Goal: Information Seeking & Learning: Learn about a topic

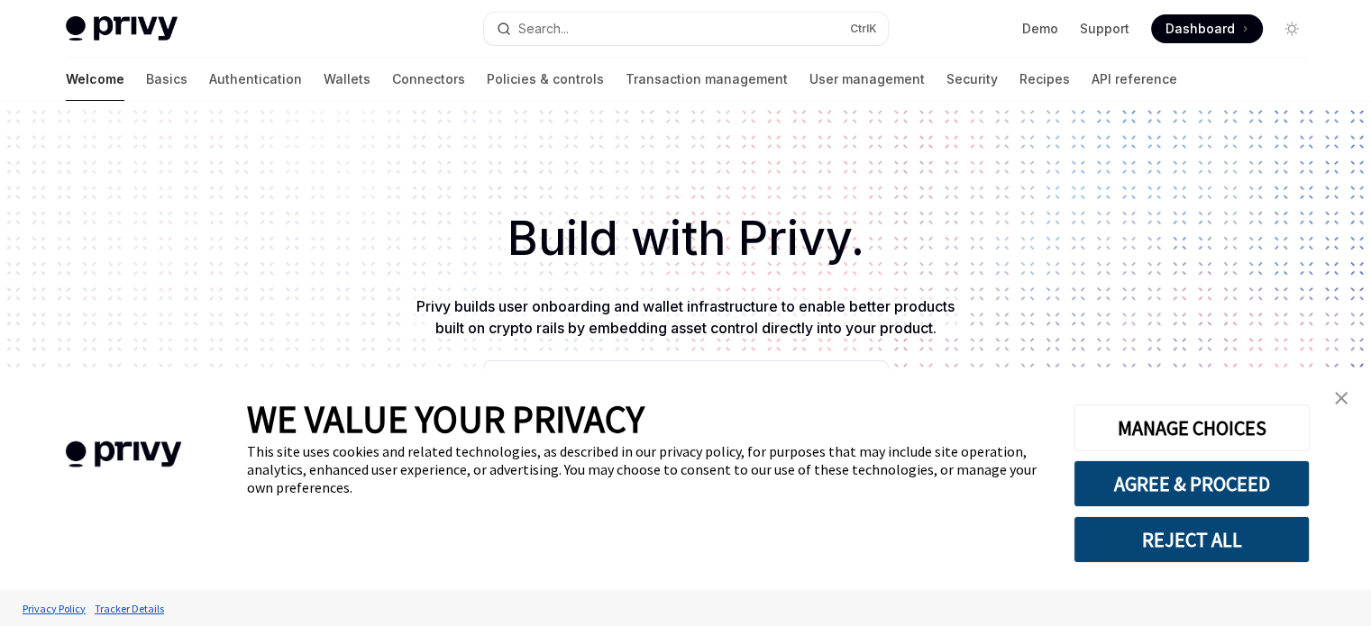
click at [324, 78] on link "Wallets" at bounding box center [347, 79] width 47 height 43
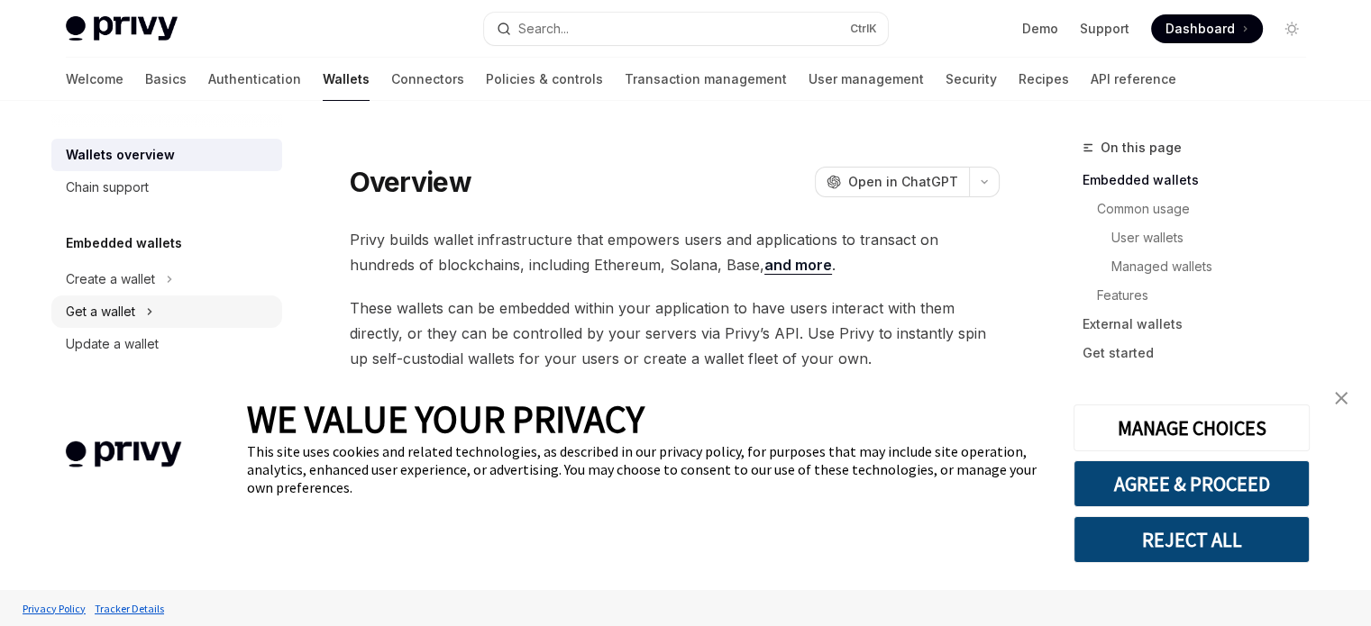
click at [127, 307] on div "Get a wallet" at bounding box center [100, 312] width 69 height 22
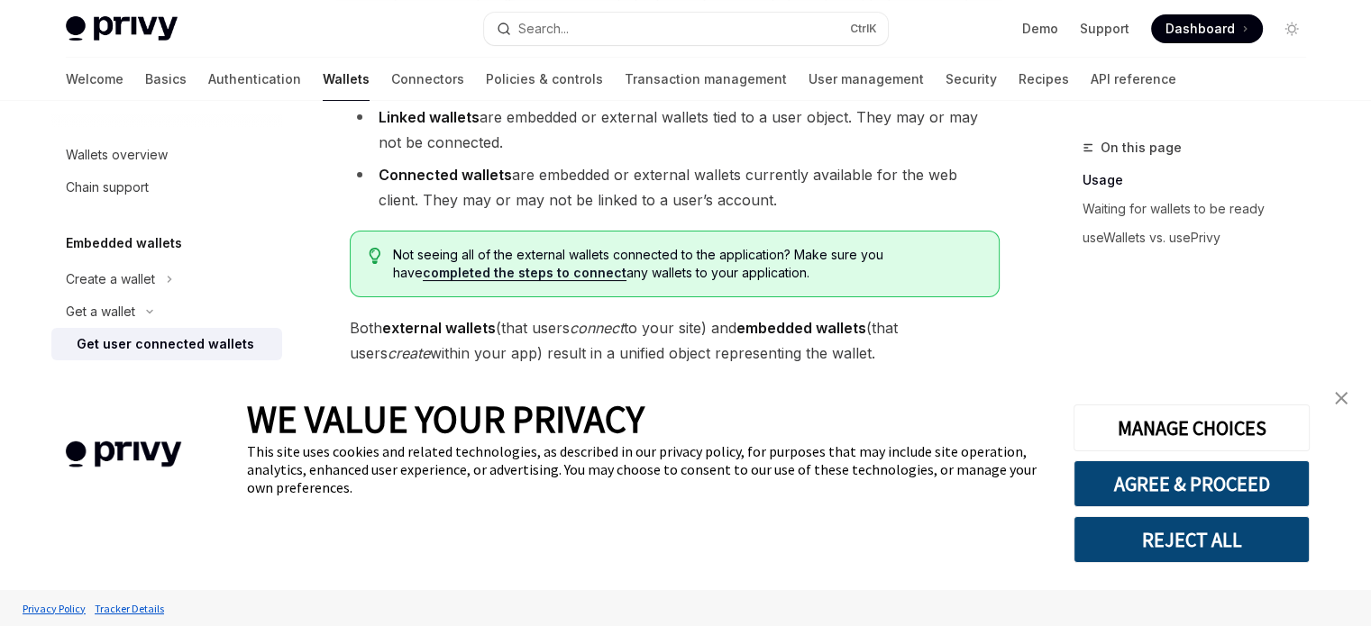
scroll to position [353, 0]
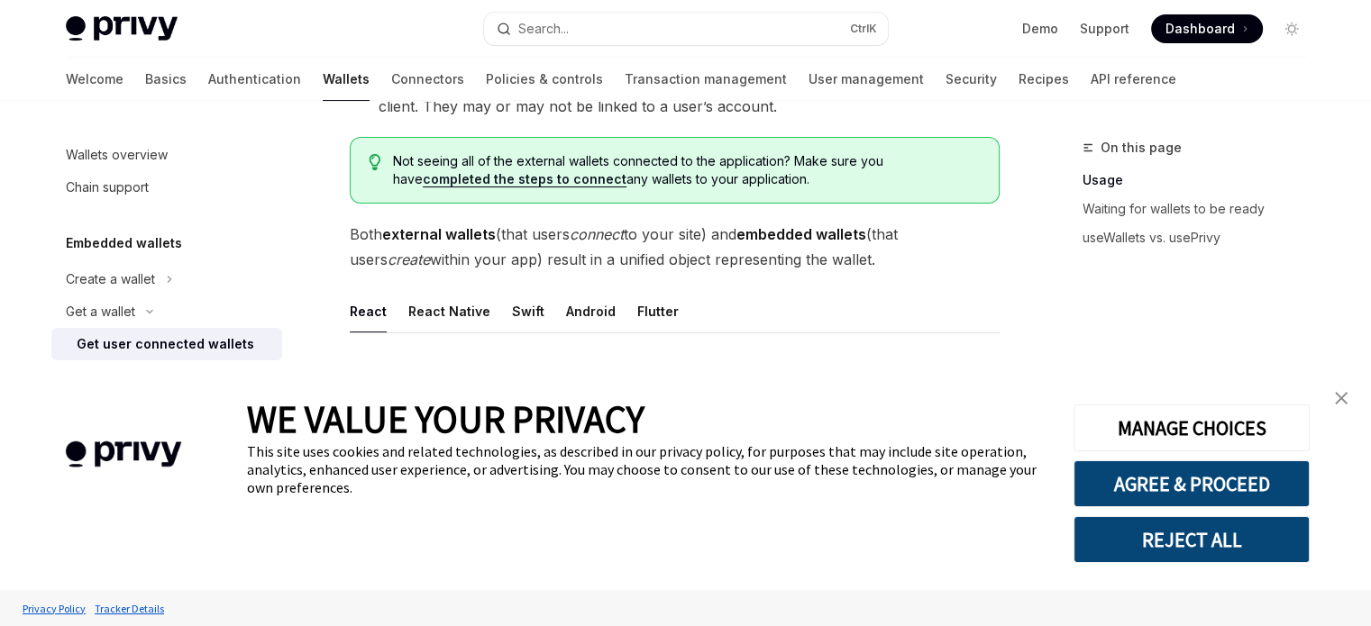
click at [1339, 396] on img "close banner" at bounding box center [1341, 398] width 13 height 13
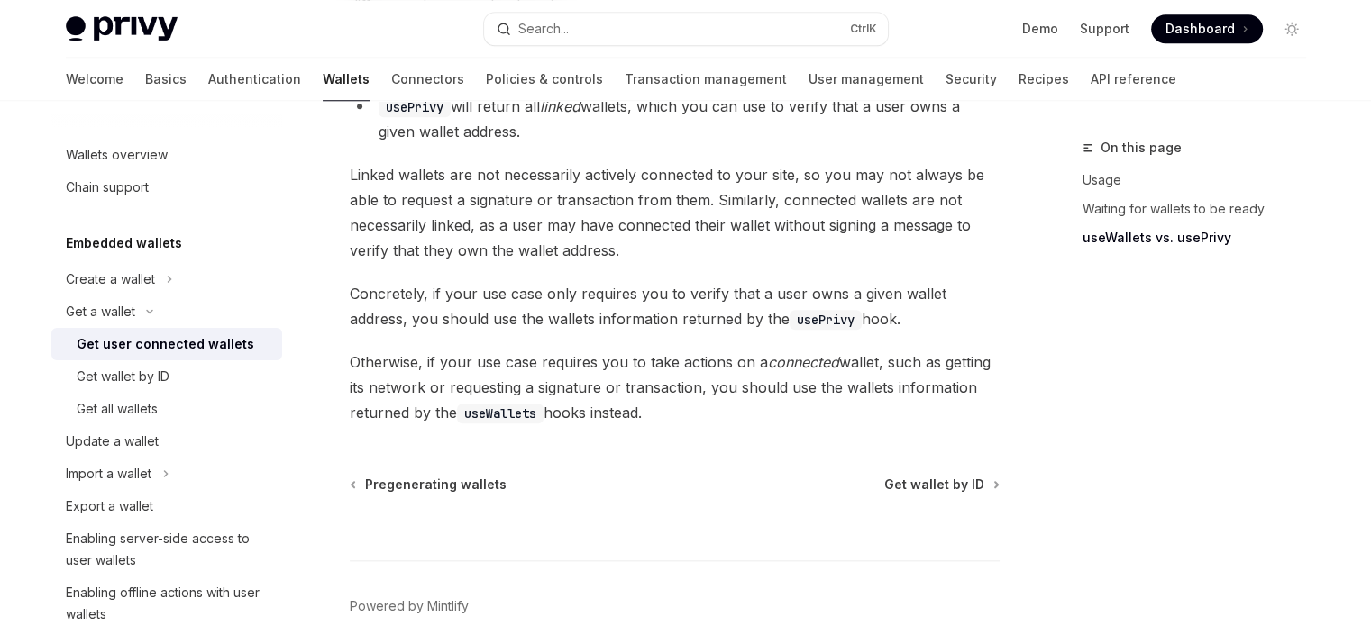
scroll to position [1781, 0]
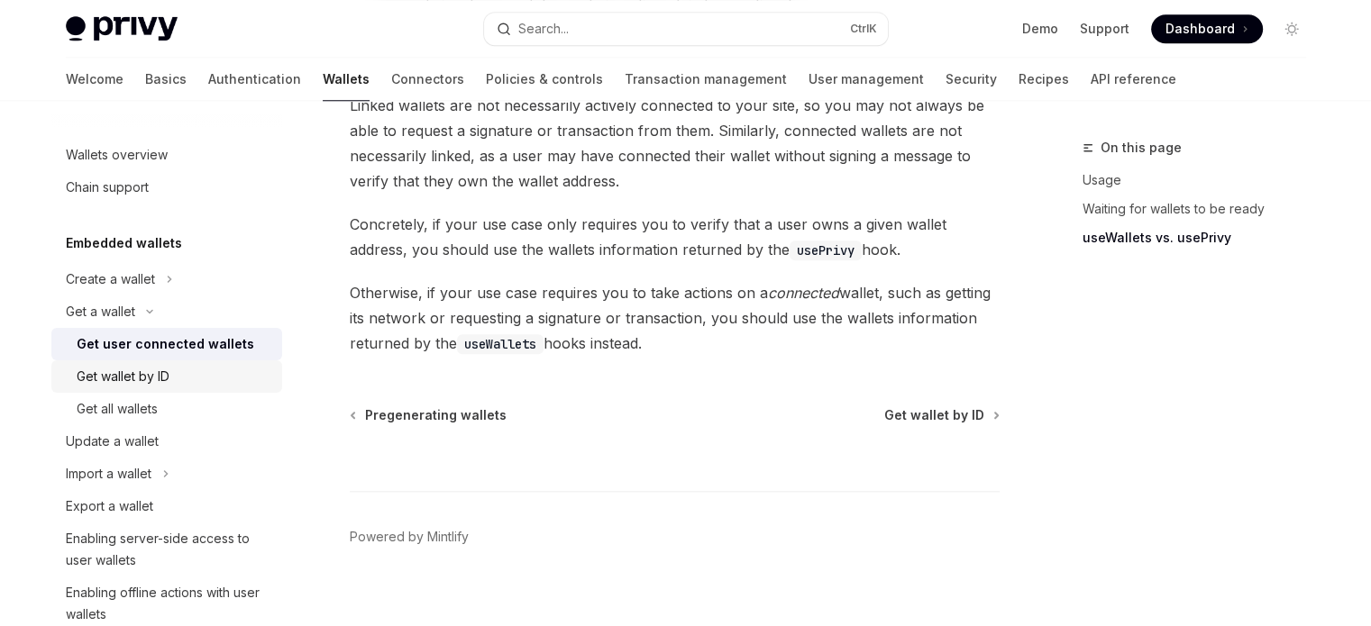
click at [151, 381] on div "Get wallet by ID" at bounding box center [123, 377] width 93 height 22
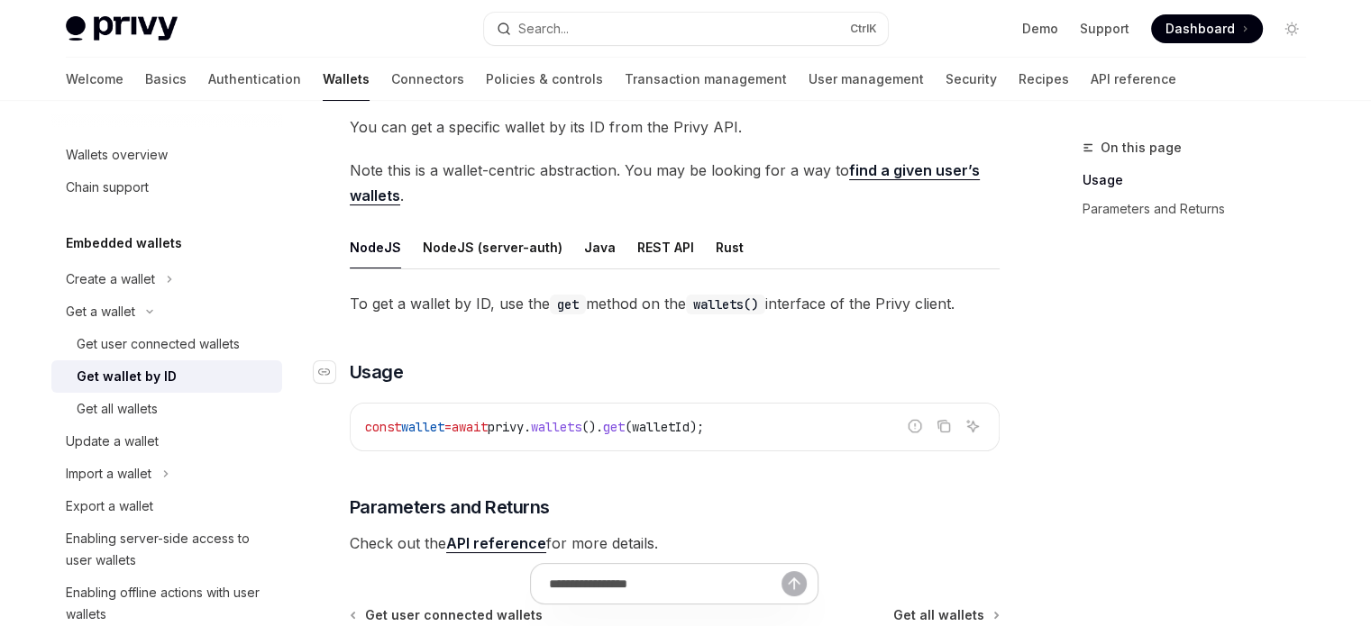
scroll to position [115, 0]
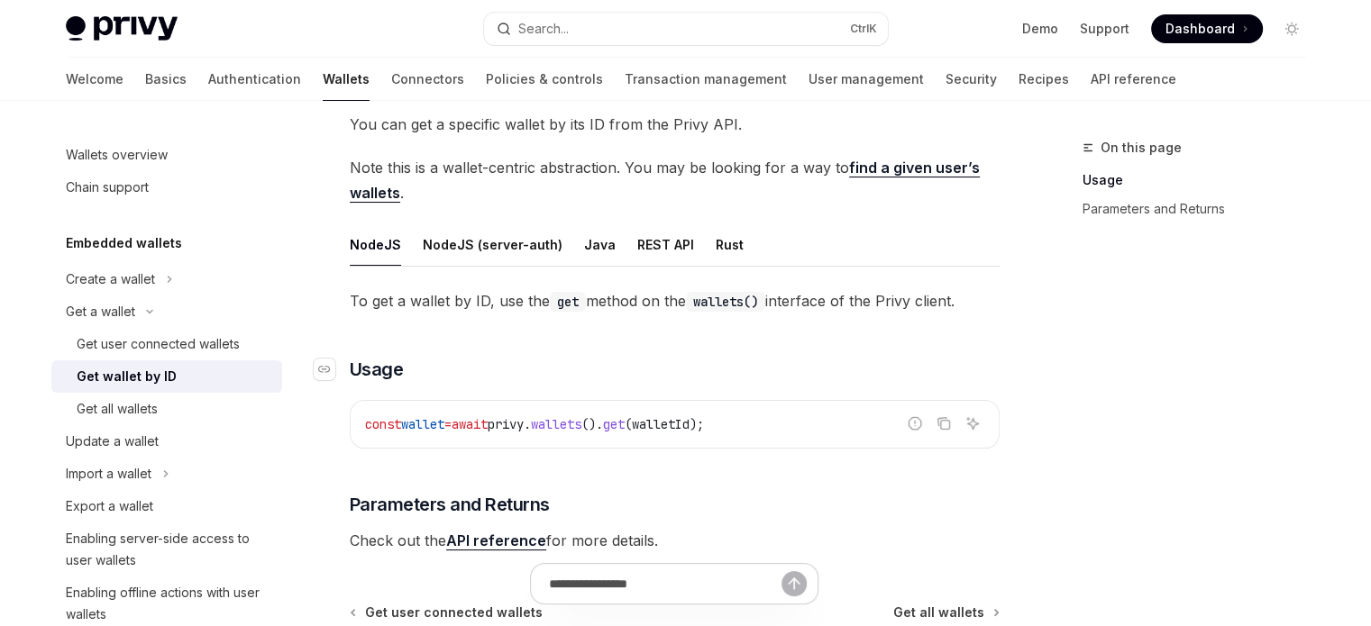
click at [614, 380] on h3 "​ Usage" at bounding box center [675, 369] width 650 height 25
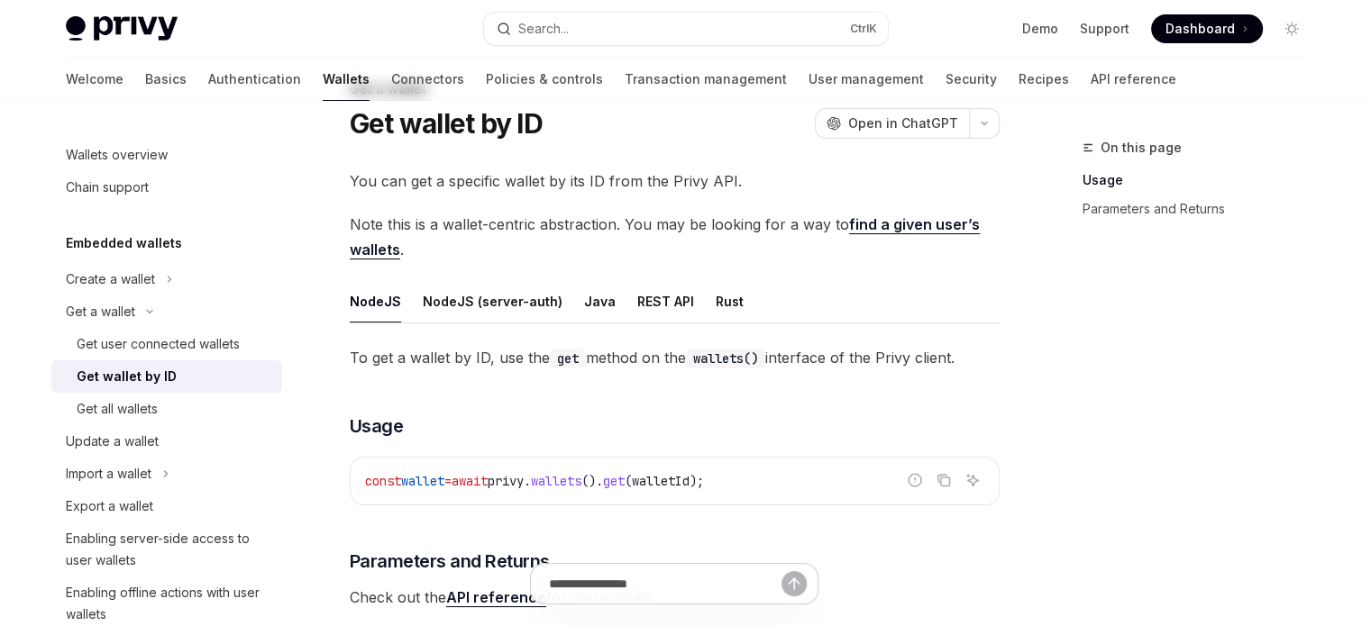
scroll to position [0, 0]
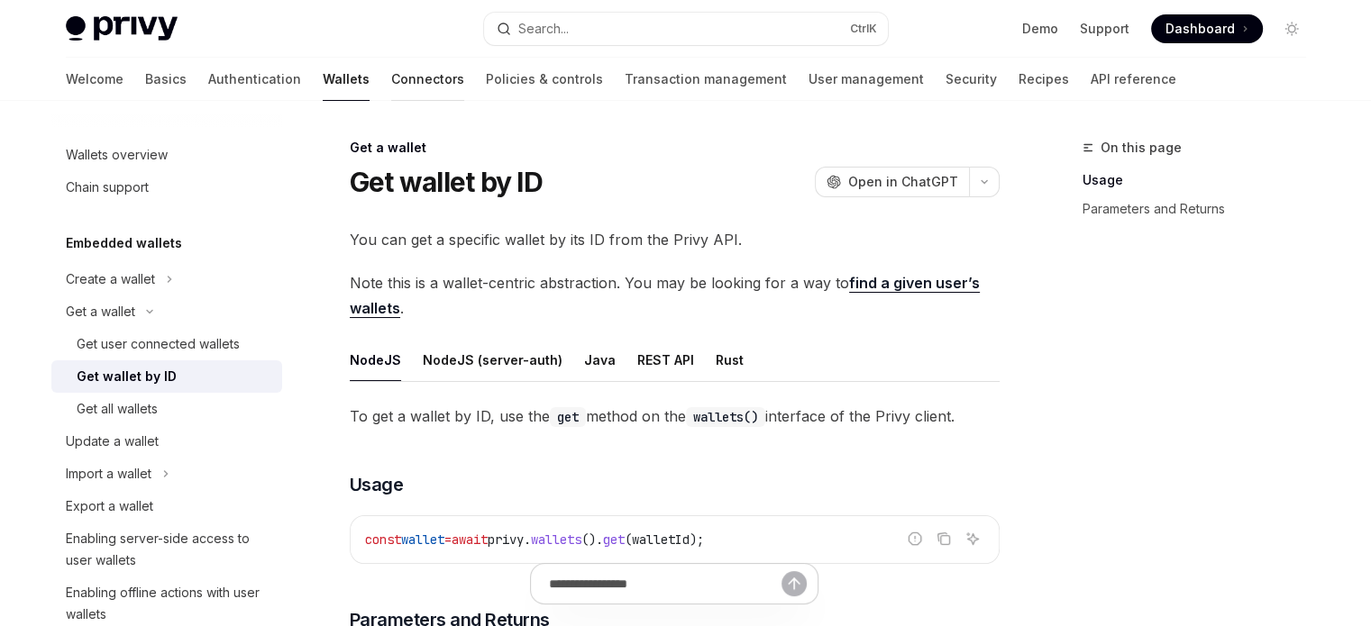
click at [391, 74] on link "Connectors" at bounding box center [427, 79] width 73 height 43
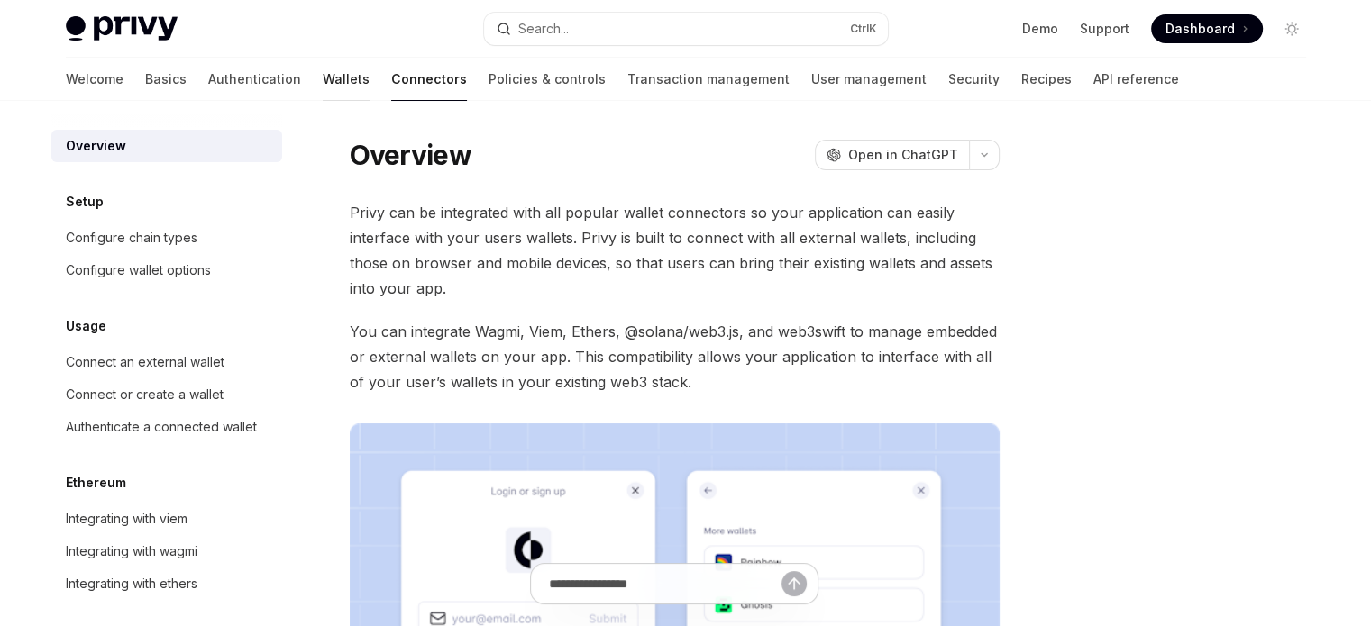
click at [323, 88] on link "Wallets" at bounding box center [346, 79] width 47 height 43
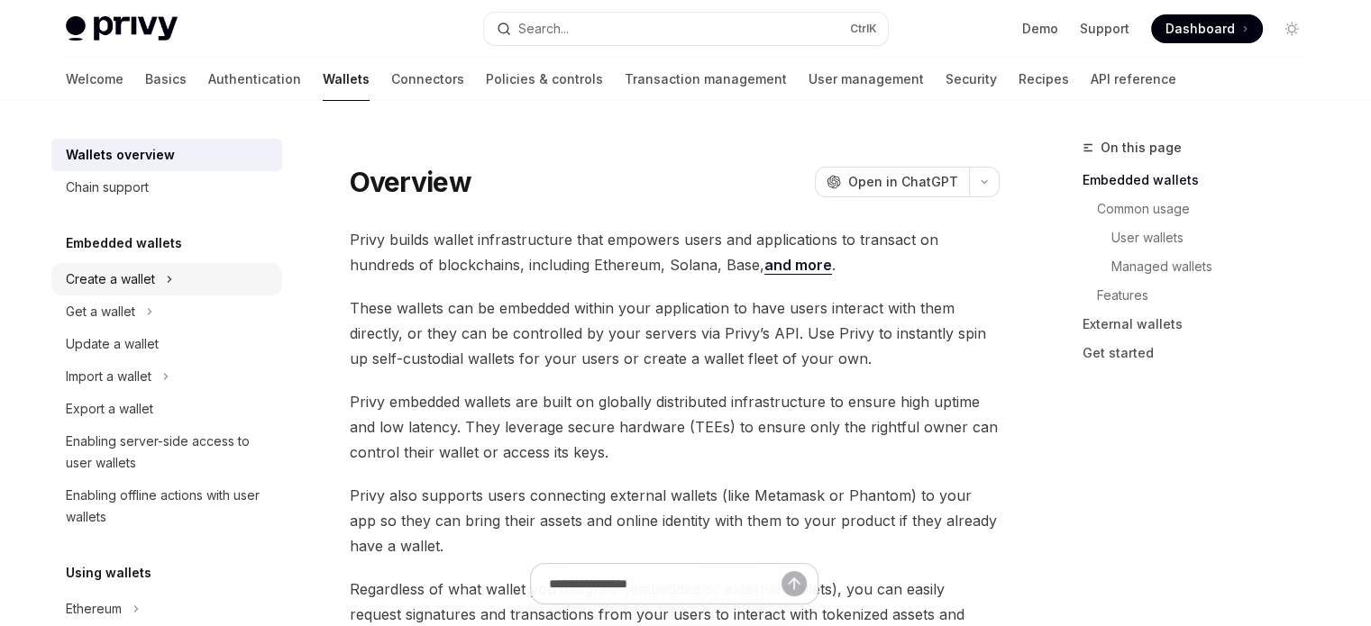
click at [146, 270] on div "Create a wallet" at bounding box center [110, 280] width 89 height 22
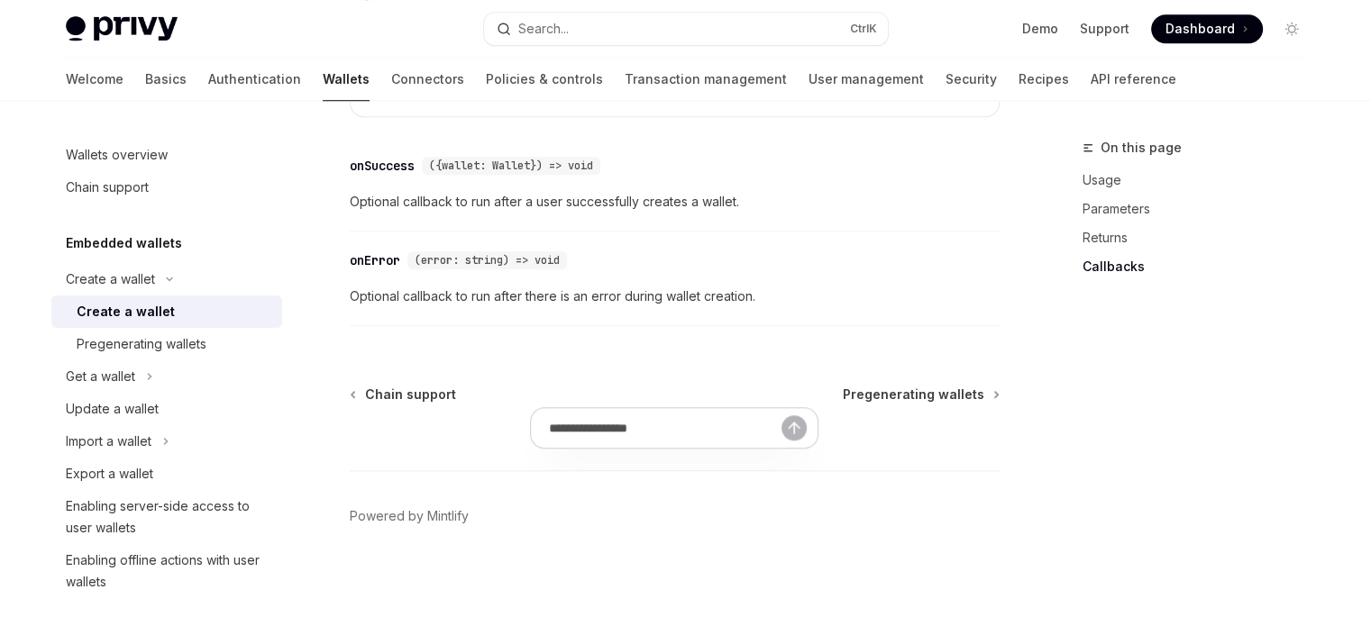
scroll to position [1564, 0]
click at [194, 345] on div "Pregenerating wallets" at bounding box center [142, 345] width 130 height 22
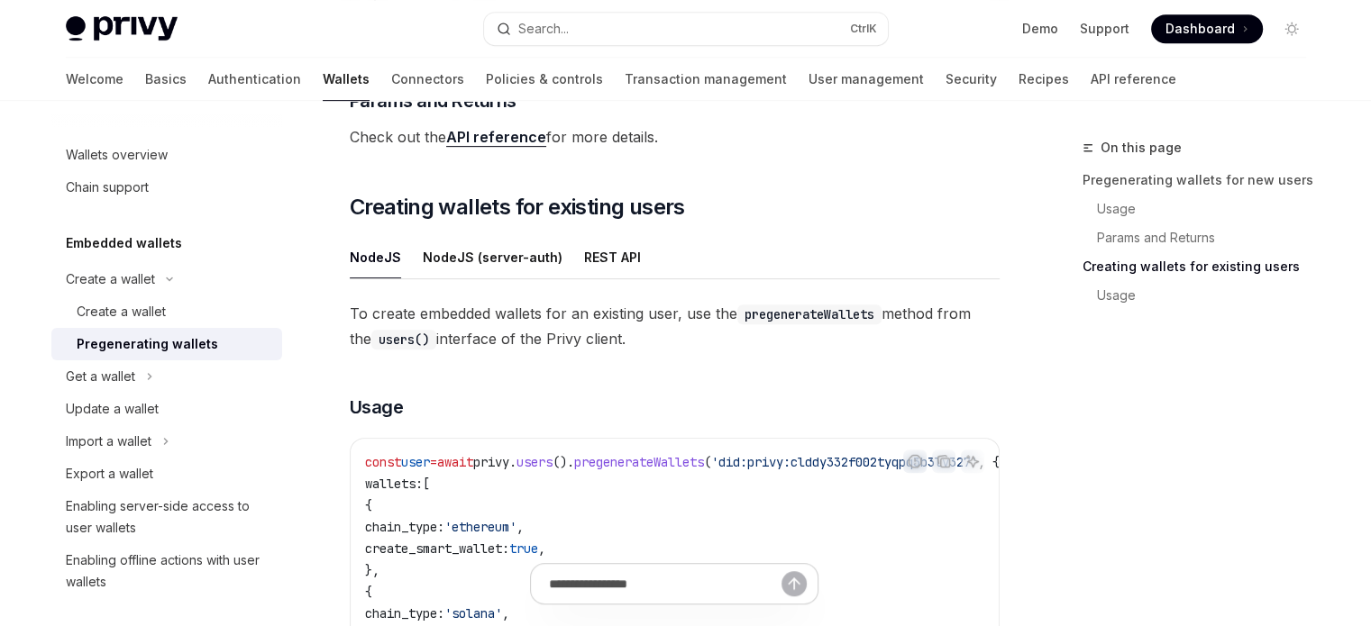
scroll to position [1118, 0]
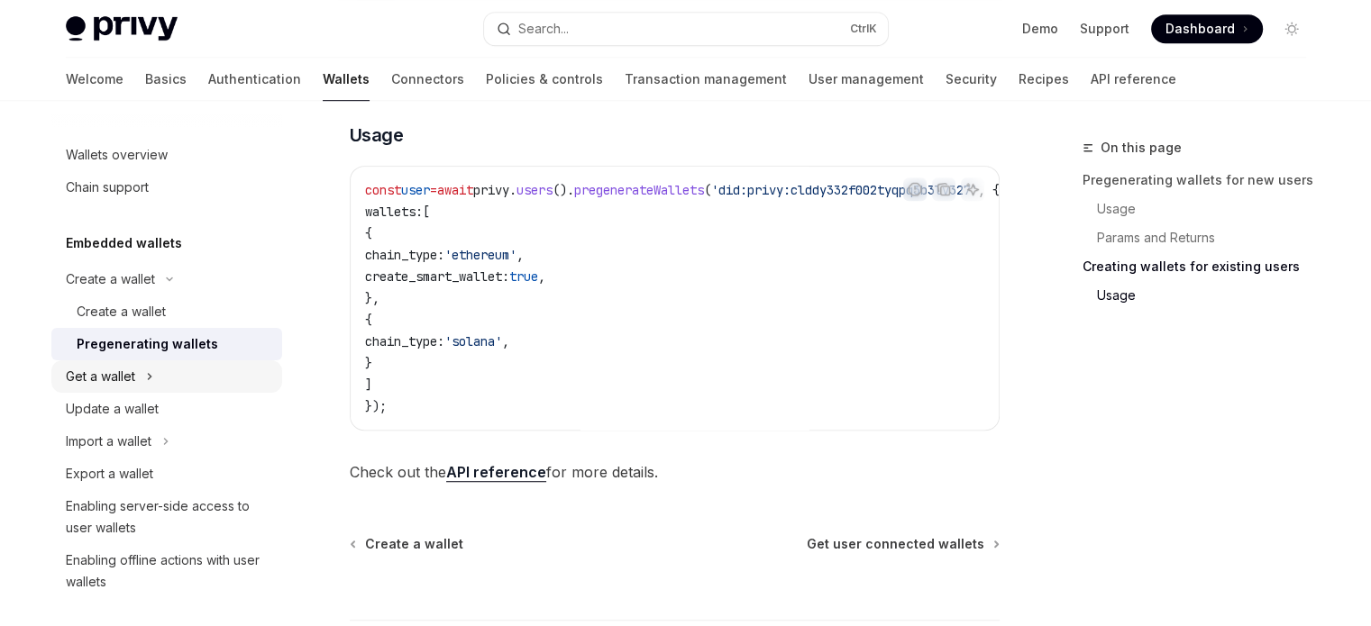
click at [139, 382] on button "Get a wallet" at bounding box center [166, 377] width 231 height 32
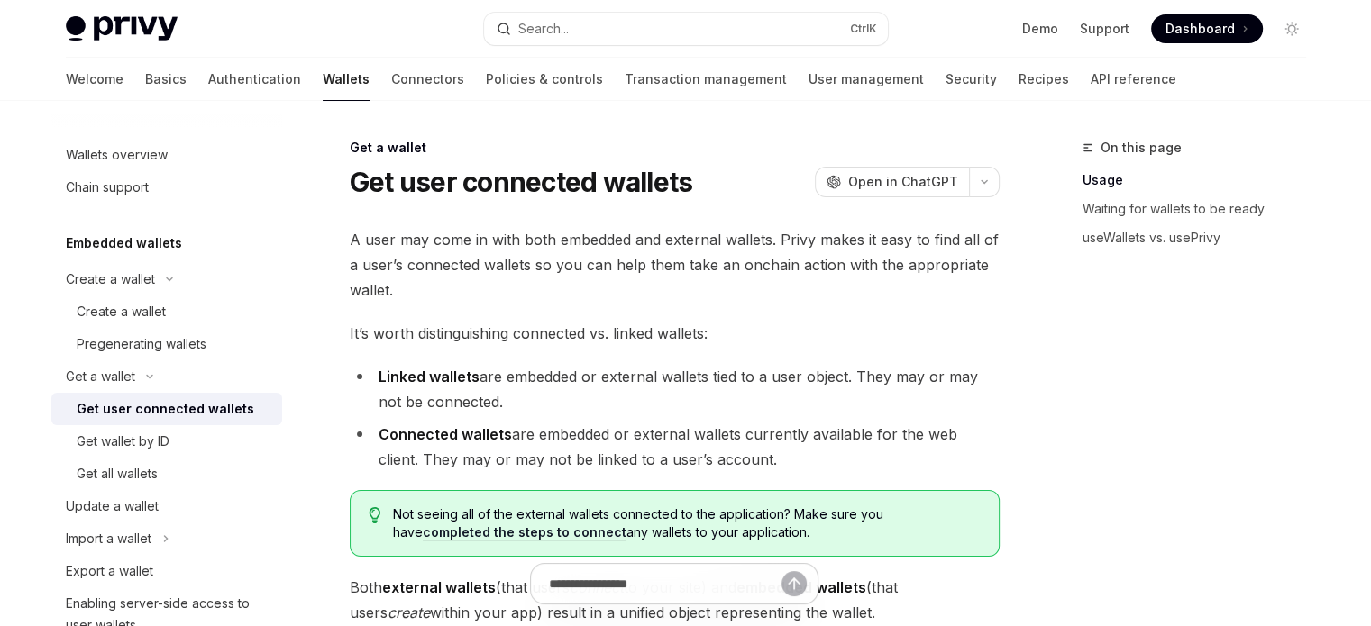
click at [151, 415] on div "Get user connected wallets" at bounding box center [166, 409] width 178 height 22
click at [155, 438] on div "Get wallet by ID" at bounding box center [123, 442] width 93 height 22
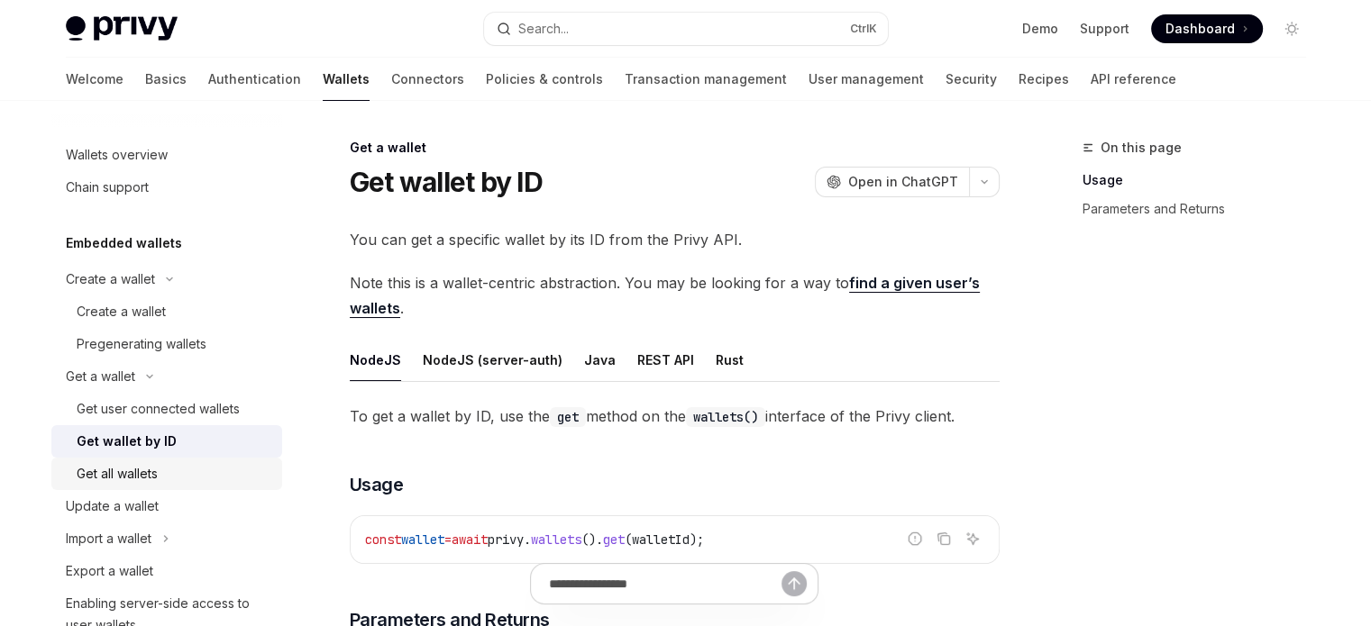
click at [151, 468] on div "Get all wallets" at bounding box center [117, 474] width 81 height 22
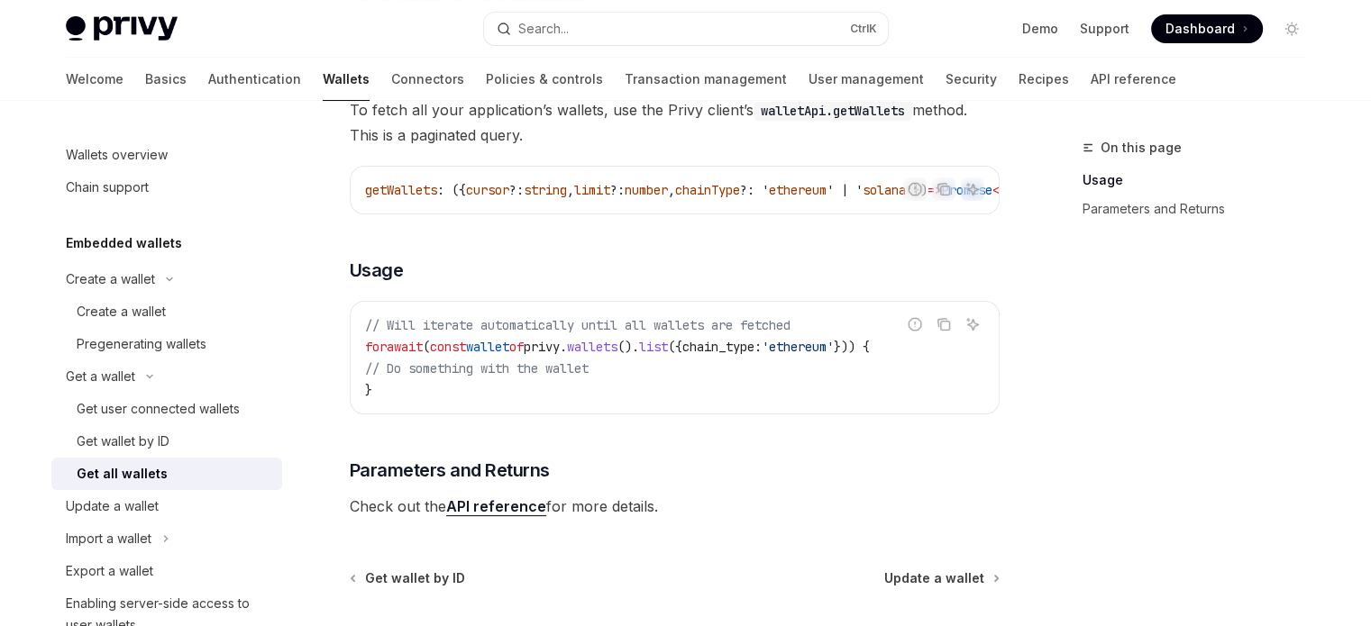
scroll to position [422, 0]
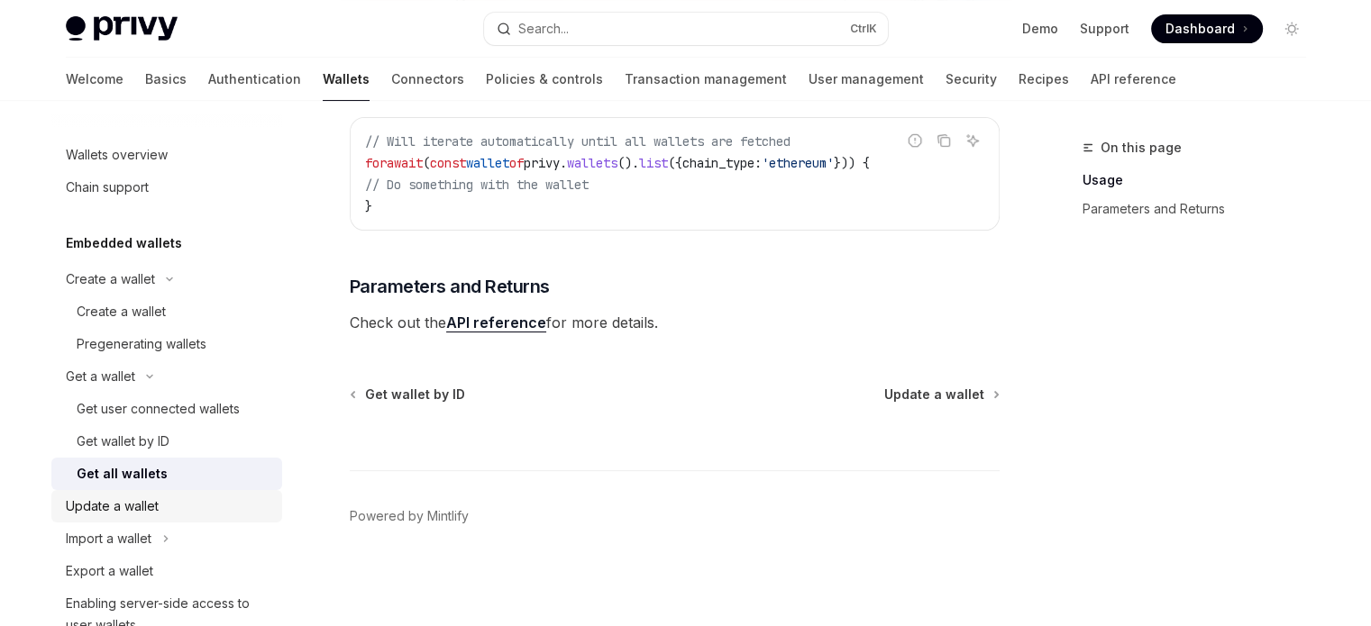
click at [145, 518] on link "Update a wallet" at bounding box center [166, 506] width 231 height 32
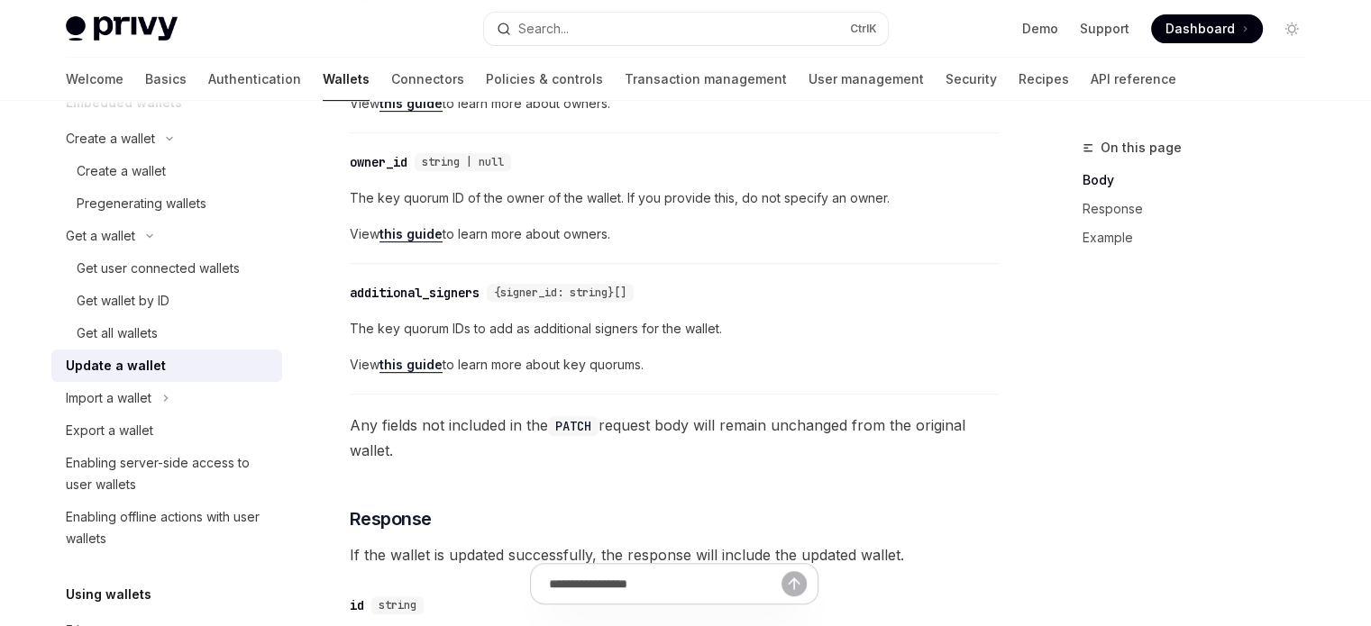
scroll to position [955, 0]
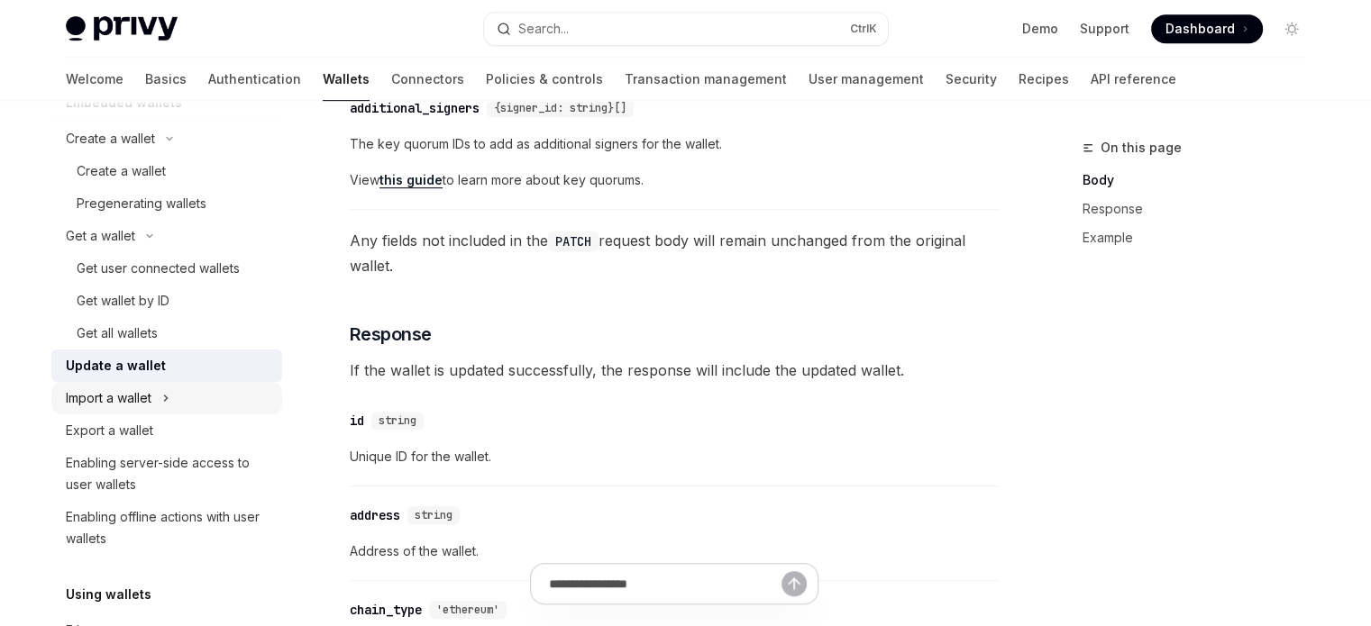
click at [159, 401] on button "Import a wallet" at bounding box center [166, 398] width 231 height 32
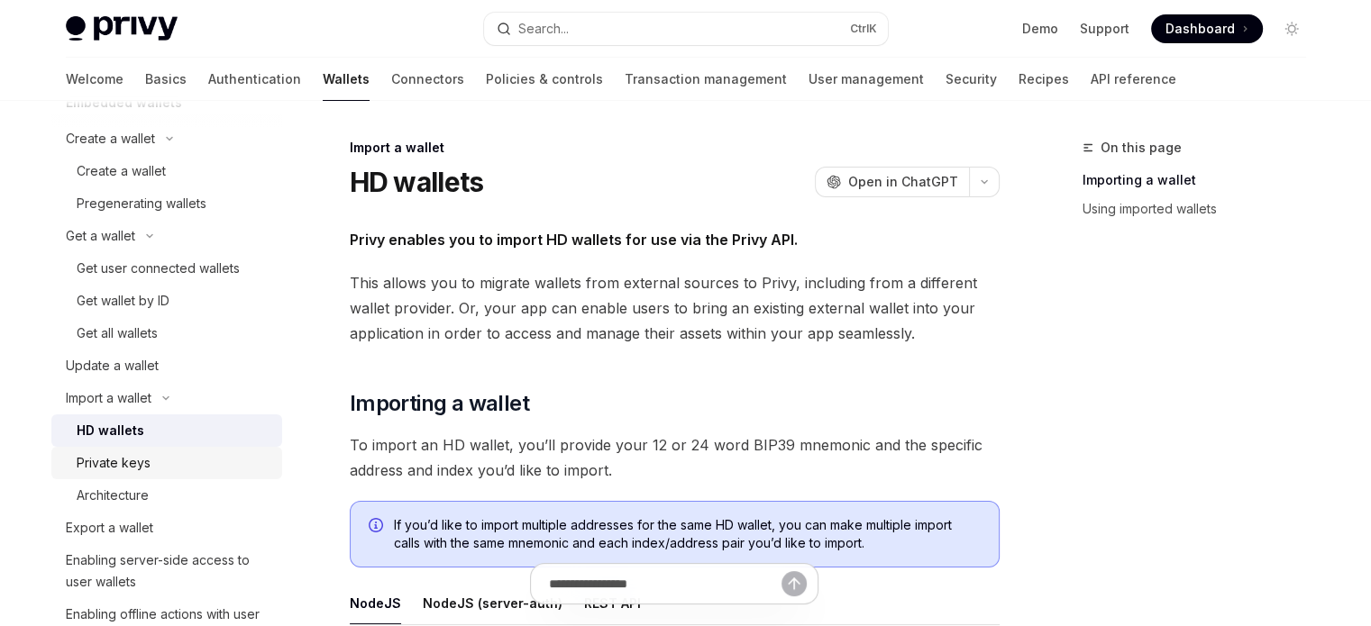
click at [145, 468] on div "Private keys" at bounding box center [114, 464] width 74 height 22
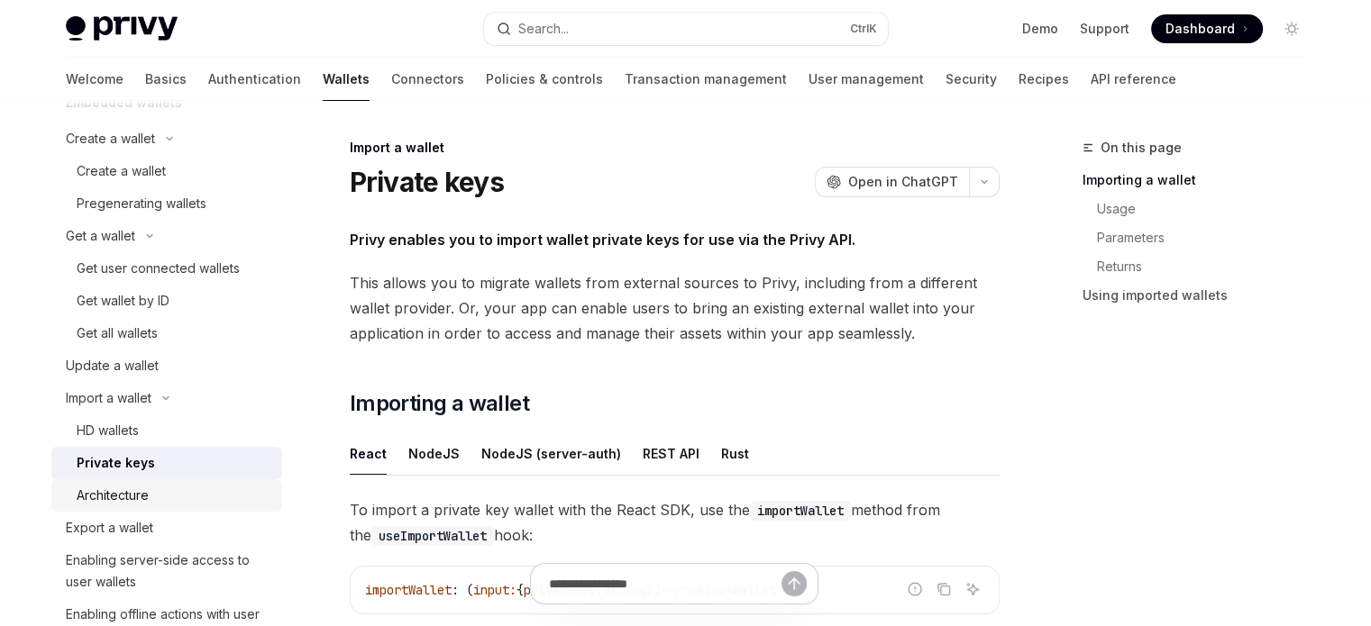
click at [151, 489] on div "Architecture" at bounding box center [174, 496] width 195 height 22
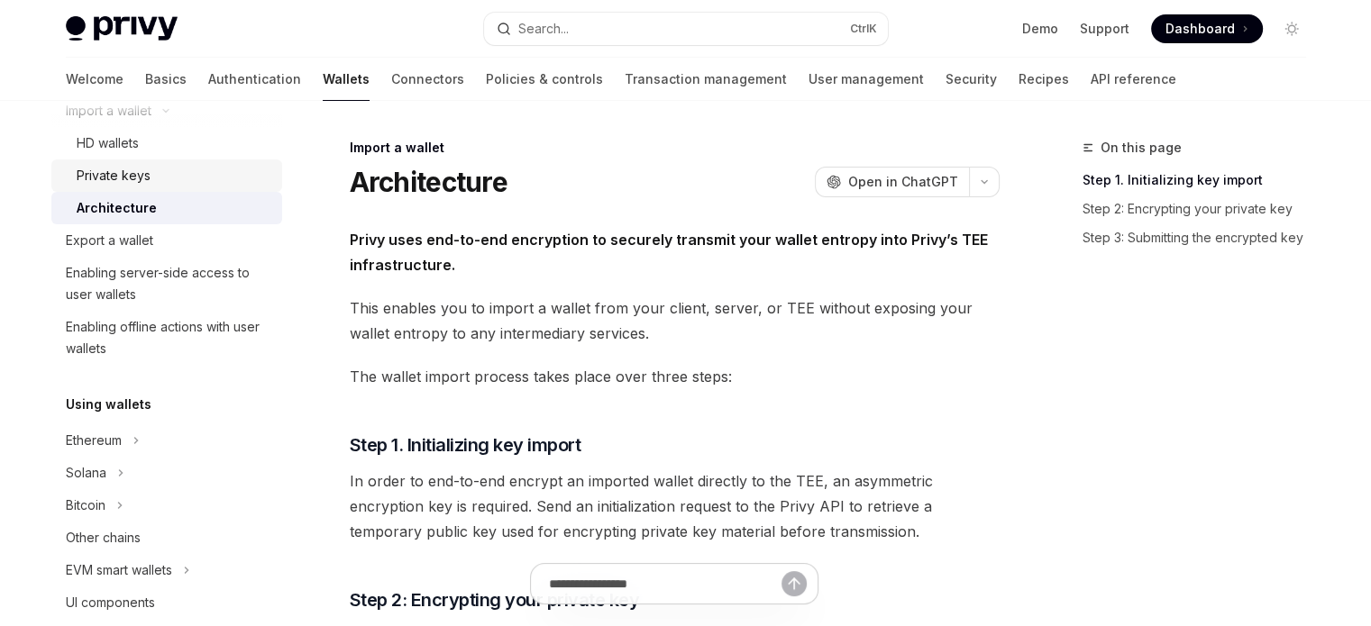
scroll to position [429, 0]
click at [140, 237] on div "Export a wallet" at bounding box center [109, 240] width 87 height 22
type textarea "*"
